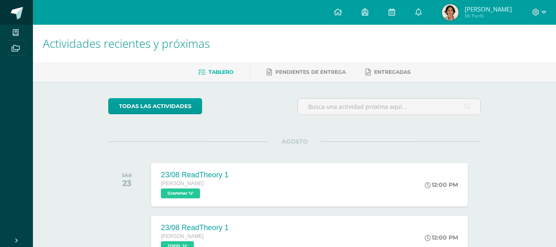
click at [25, 23] on link at bounding box center [16, 12] width 33 height 25
click at [380, 72] on span "Entregadas" at bounding box center [392, 72] width 37 height 6
